Goal: Contribute content

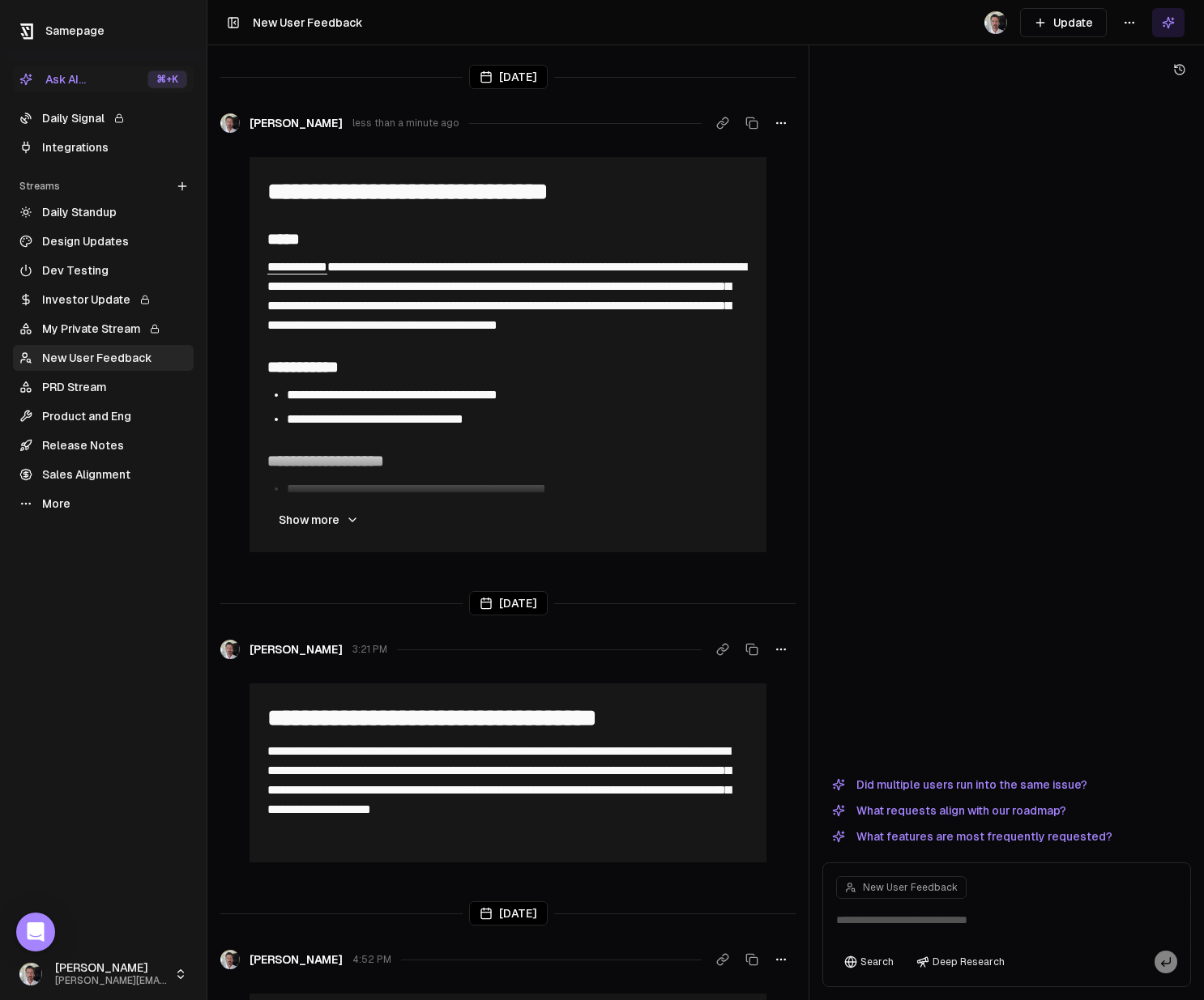
click at [784, 125] on icon "button" at bounding box center [781, 123] width 13 height 13
click at [803, 159] on div "Edit update" at bounding box center [780, 158] width 109 height 26
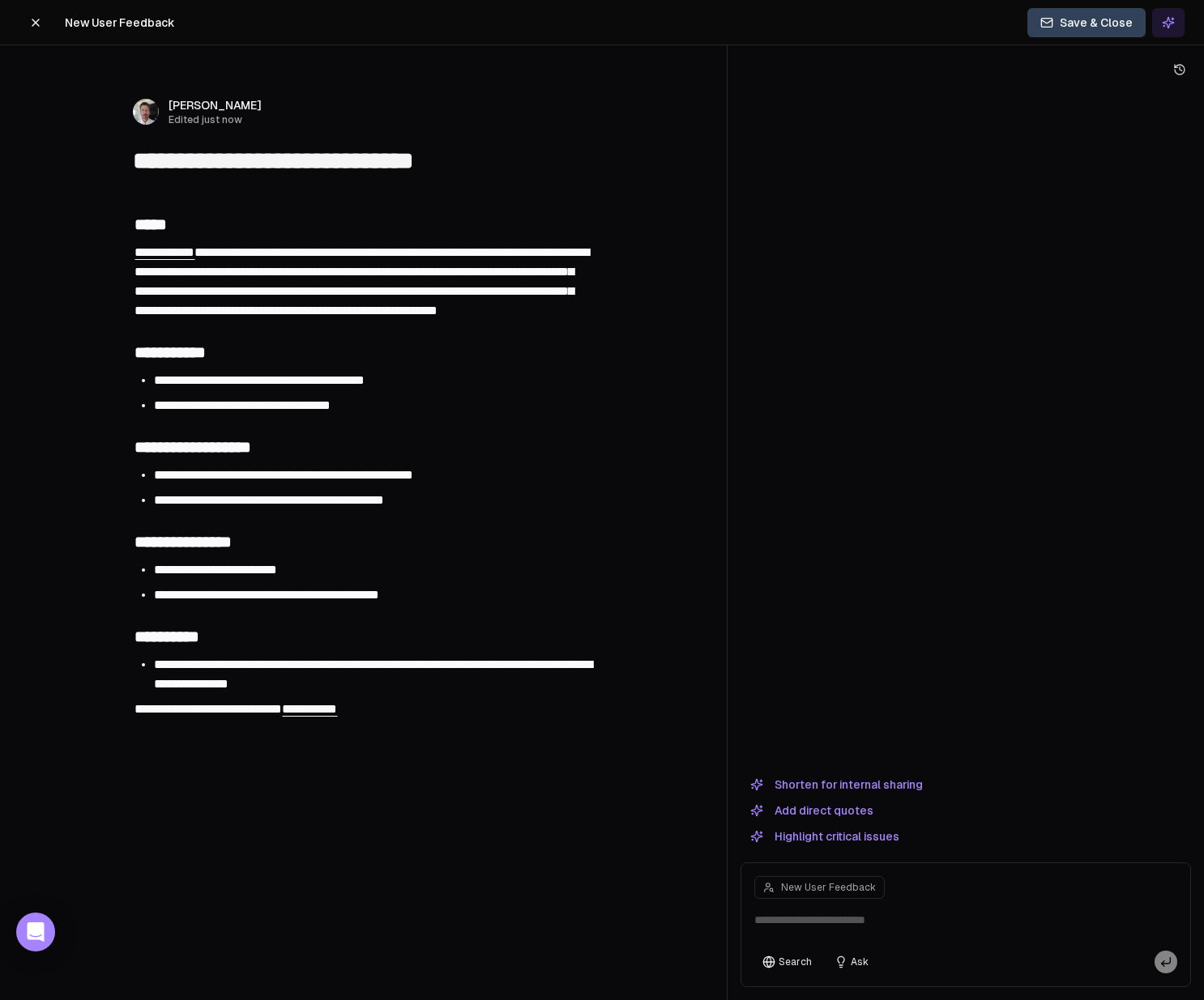
click at [343, 316] on span "**********" at bounding box center [361, 281] width 455 height 71
click at [1089, 12] on button "Save & Close" at bounding box center [1086, 22] width 118 height 29
